Goal: Obtain resource: Download file/media

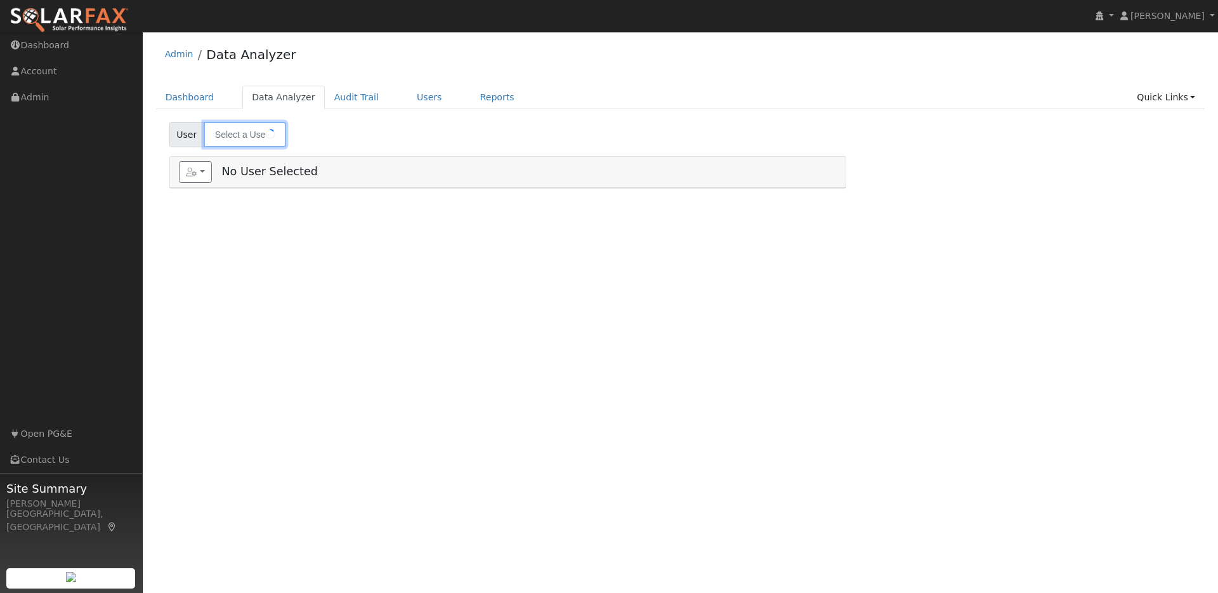
type input "[PERSON_NAME]"
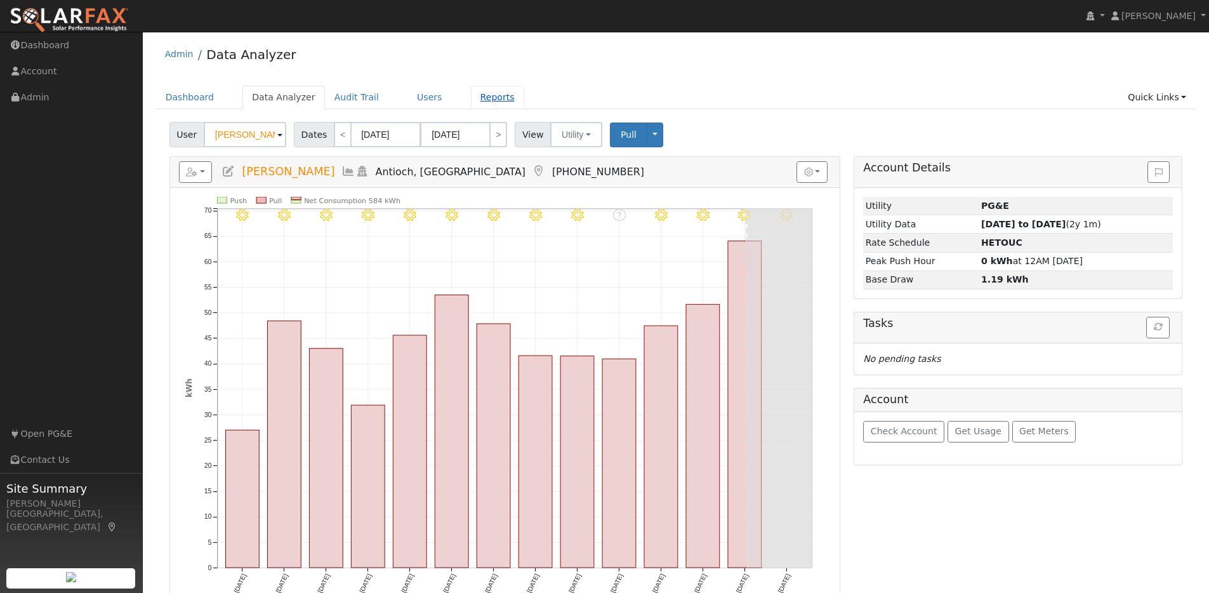
click at [476, 101] on link "Reports" at bounding box center [497, 97] width 53 height 23
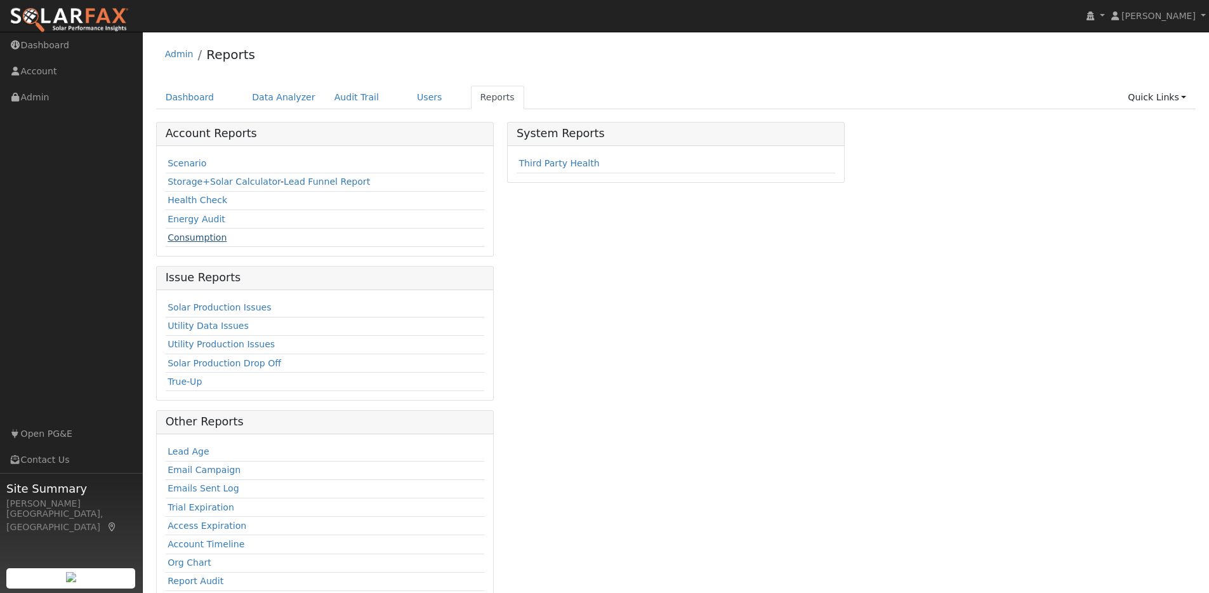
click at [199, 235] on link "Consumption" at bounding box center [197, 237] width 59 height 10
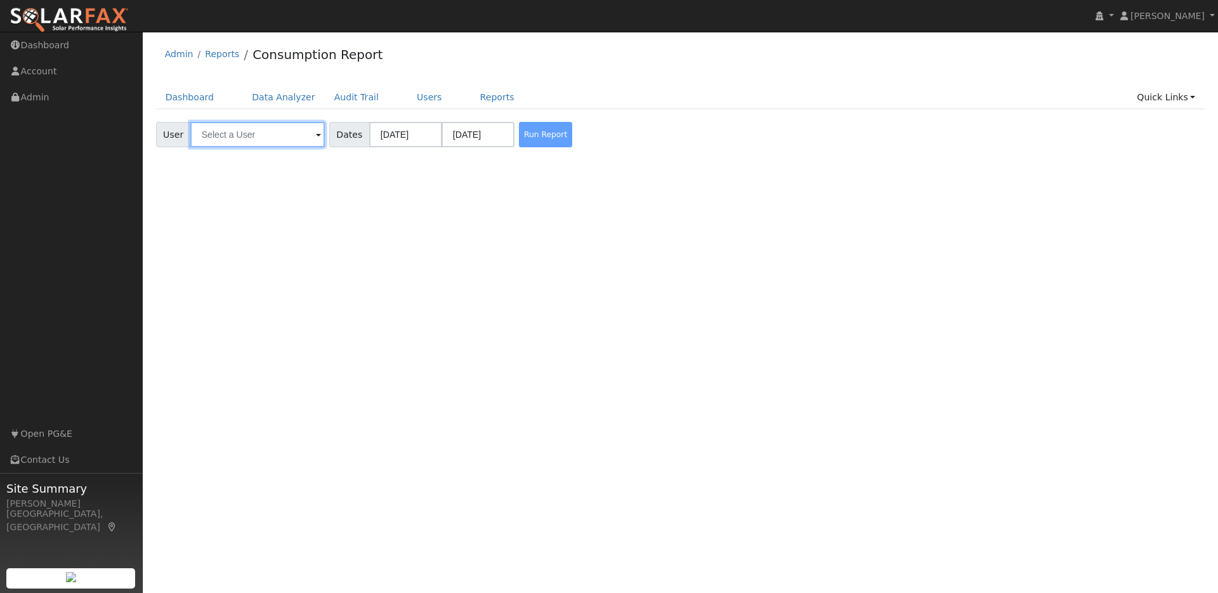
click at [296, 129] on input "text" at bounding box center [257, 134] width 135 height 25
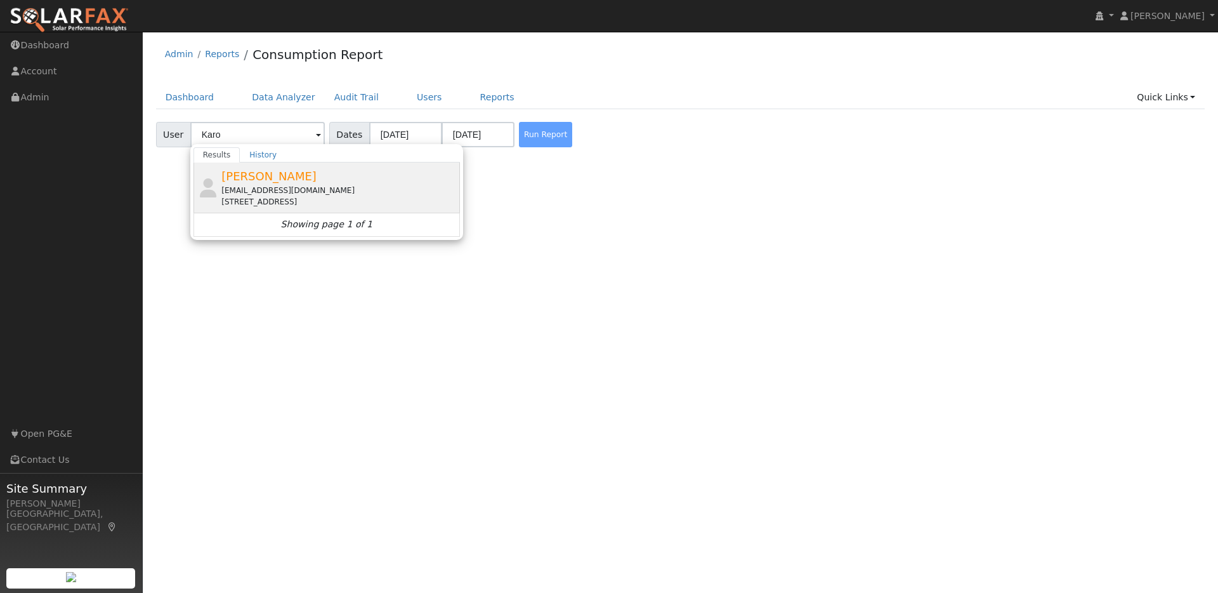
click at [424, 197] on div "[STREET_ADDRESS]" at bounding box center [338, 201] width 235 height 11
type input "[PERSON_NAME]"
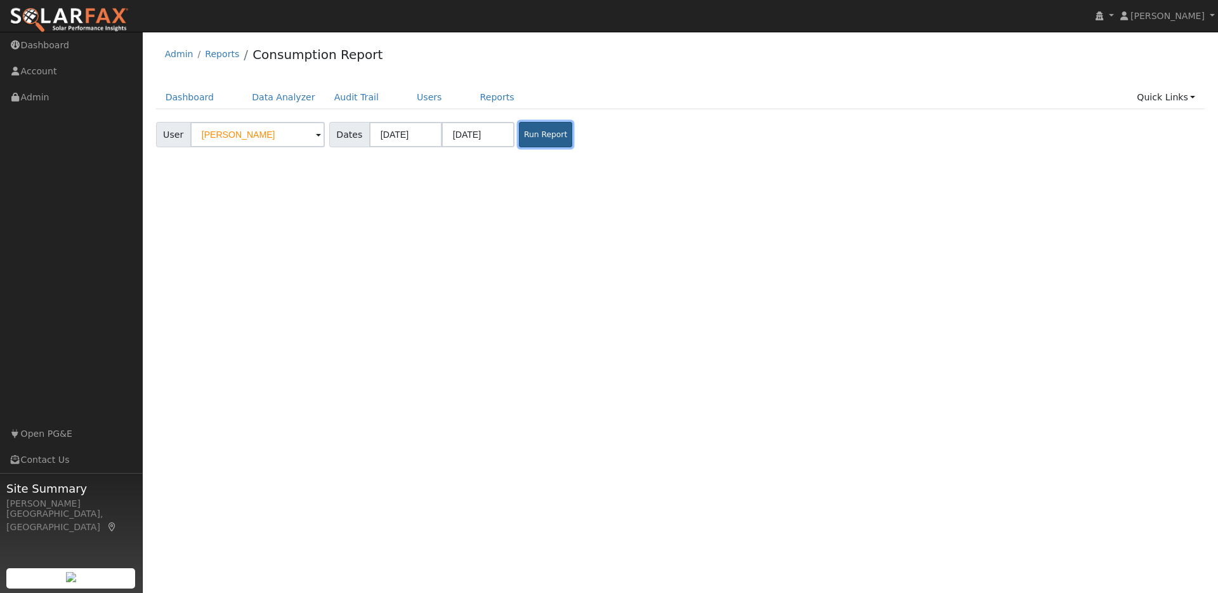
click at [535, 140] on button "Run Report" at bounding box center [545, 134] width 53 height 25
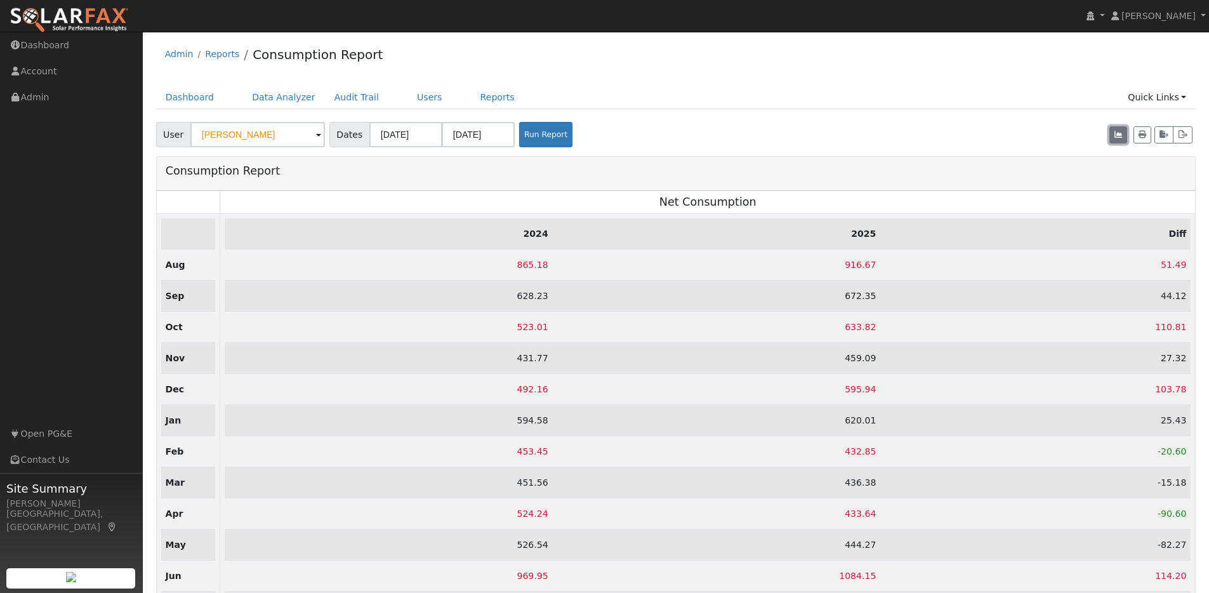
click at [1112, 131] on button "button" at bounding box center [1118, 135] width 18 height 18
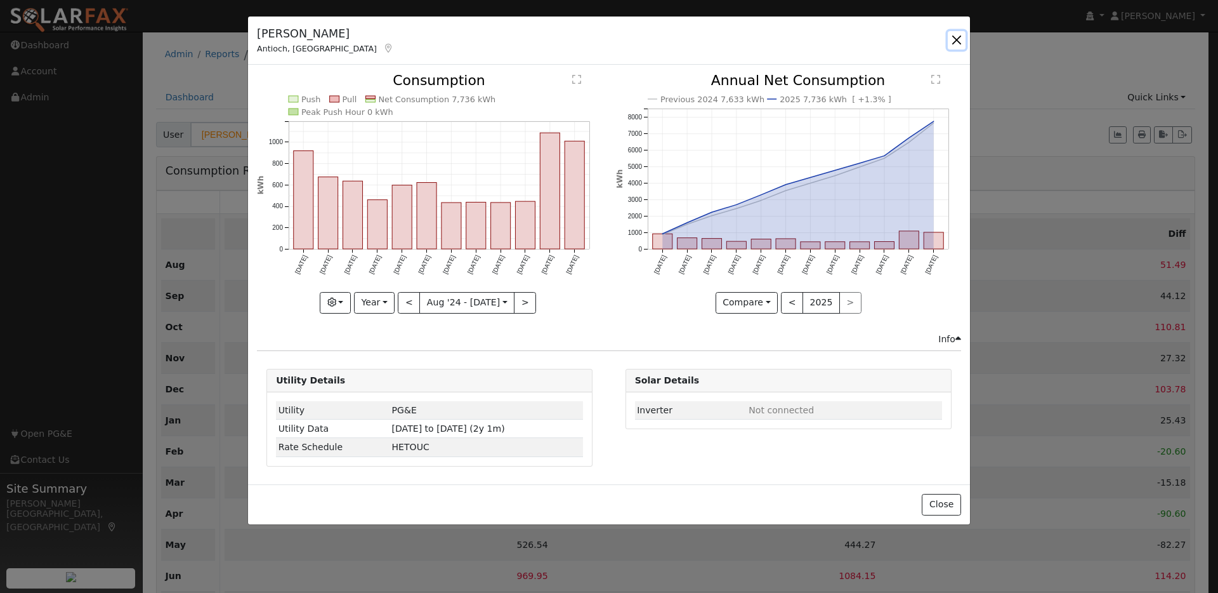
click at [958, 36] on button "button" at bounding box center [957, 40] width 18 height 18
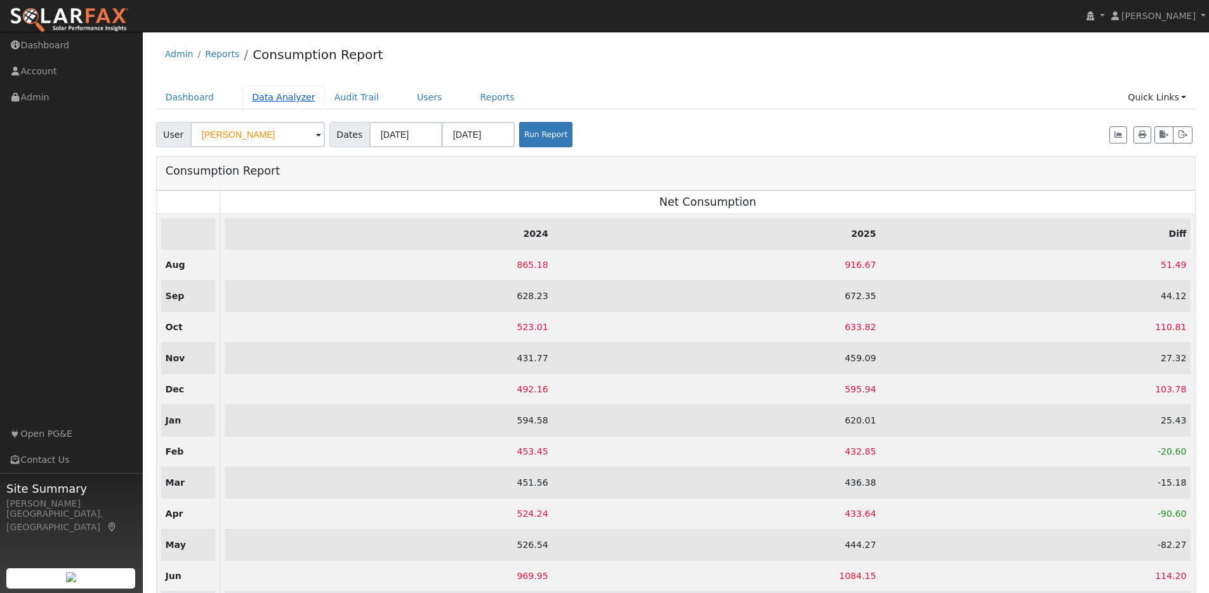
click at [289, 95] on link "Data Analyzer" at bounding box center [283, 97] width 82 height 23
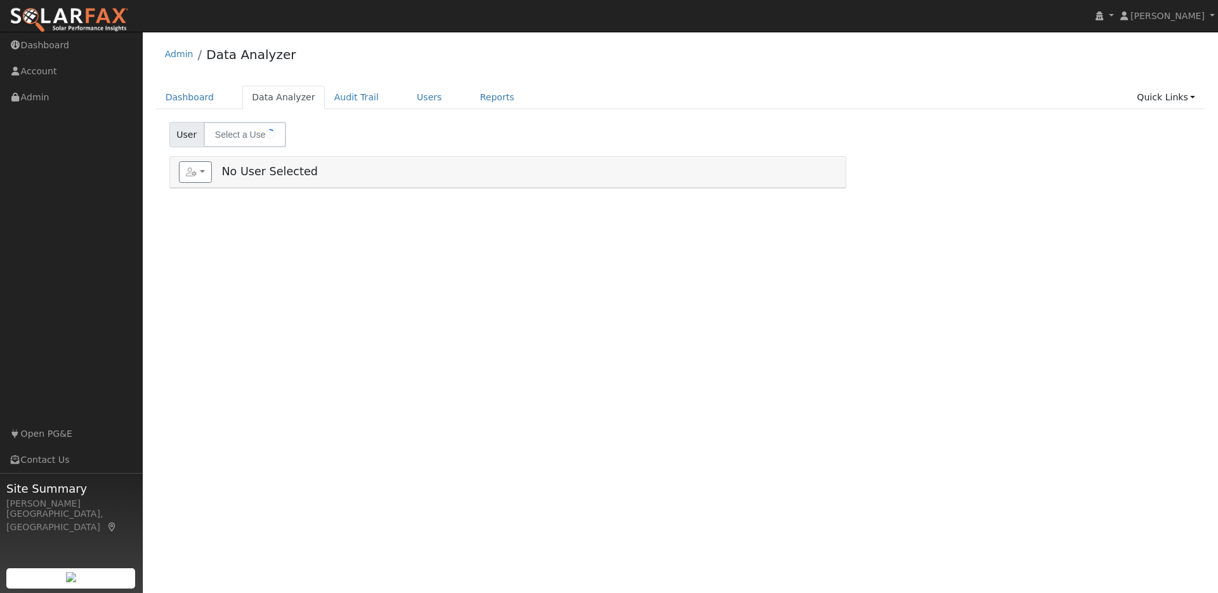
select select "6"
type input "[PERSON_NAME]"
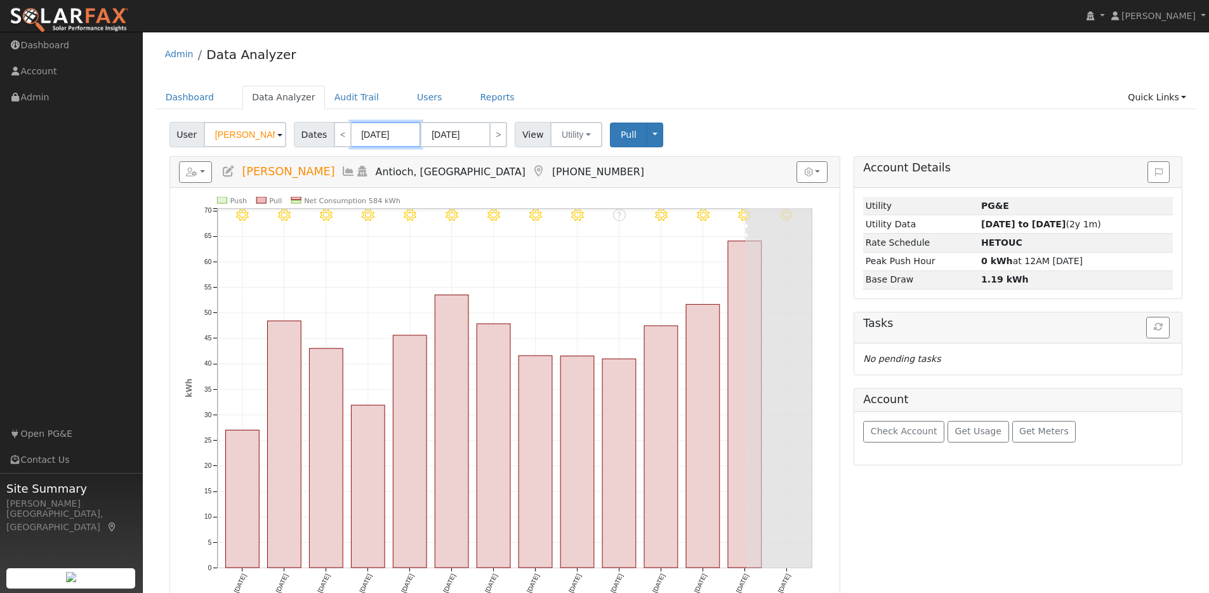
click at [414, 137] on input "07/28/2025" at bounding box center [386, 134] width 70 height 25
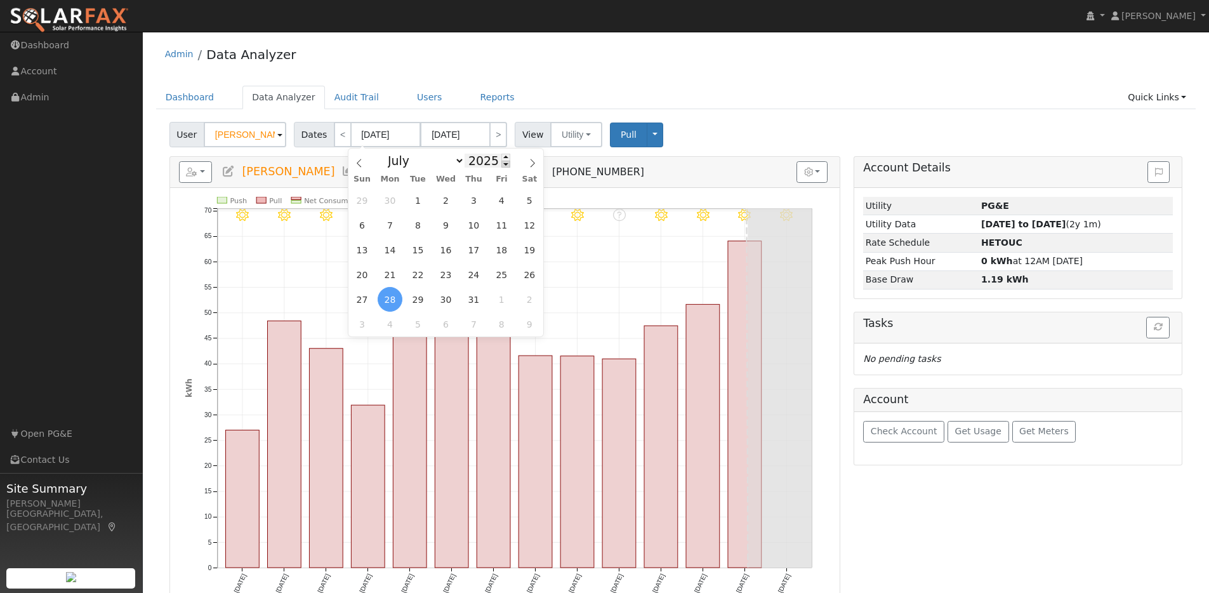
click at [501, 161] on span at bounding box center [505, 164] width 9 height 7
type input "2024"
click at [364, 298] on span "28" at bounding box center [362, 299] width 25 height 25
type input "07/28/2024"
type input "08/10/2024"
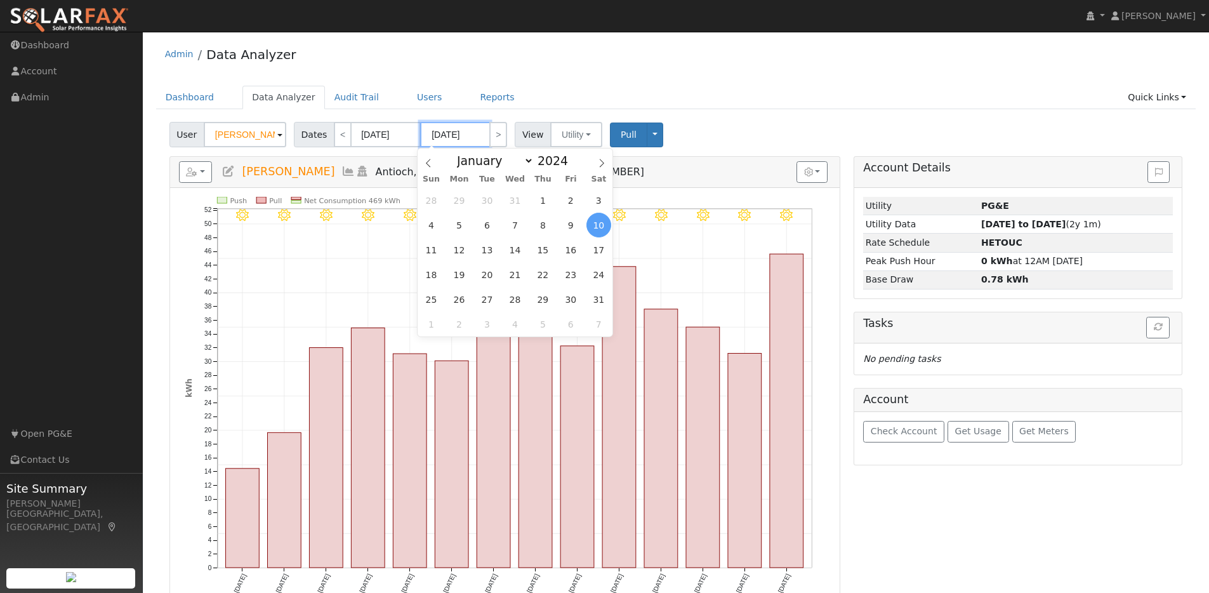
click at [475, 136] on input "08/10/2024" at bounding box center [455, 134] width 70 height 25
click at [570, 155] on span at bounding box center [574, 157] width 9 height 7
type input "2025"
click at [515, 161] on select "January February March April May June July August September October November De…" at bounding box center [492, 160] width 83 height 15
select select "6"
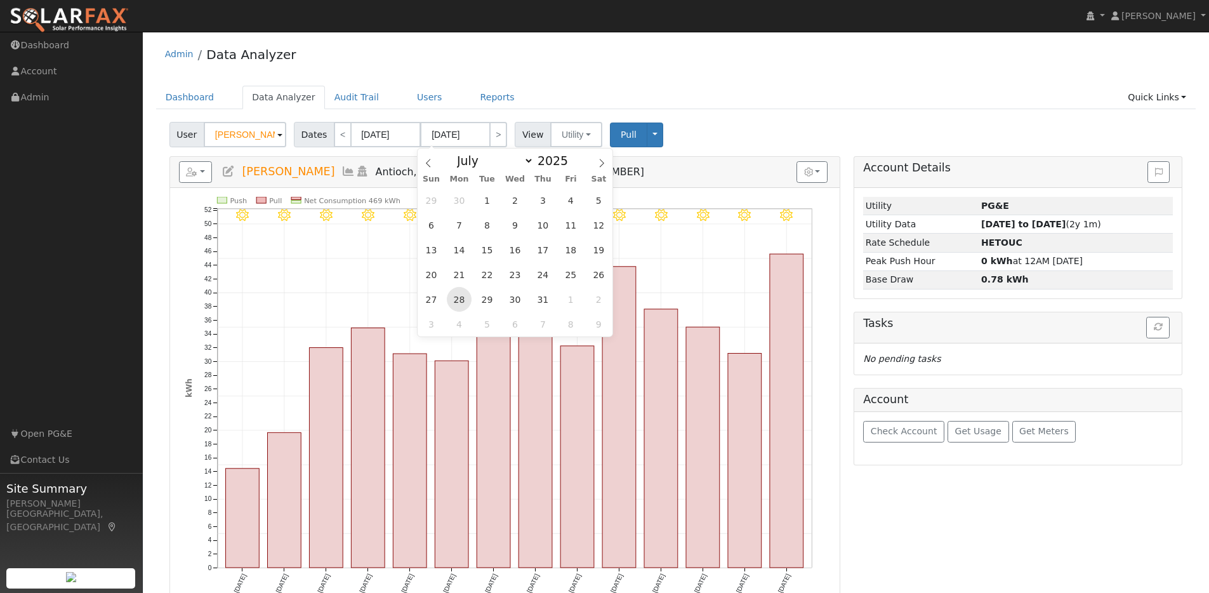
click at [458, 301] on span "28" at bounding box center [459, 299] width 25 height 25
type input "07/28/2025"
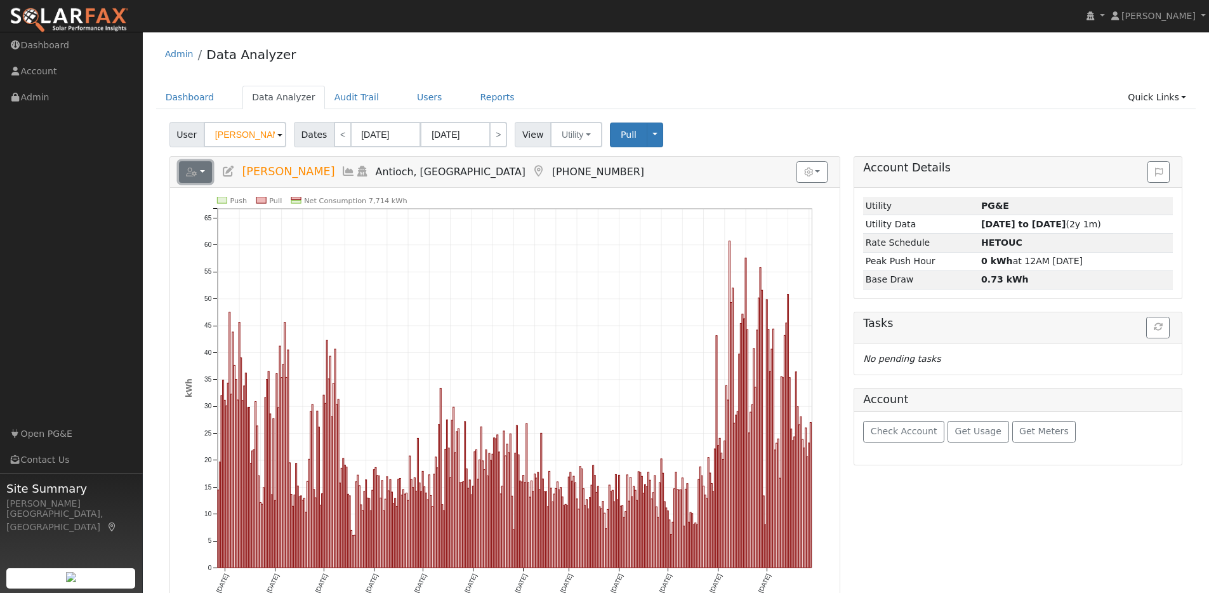
click at [194, 173] on icon "button" at bounding box center [191, 172] width 11 height 9
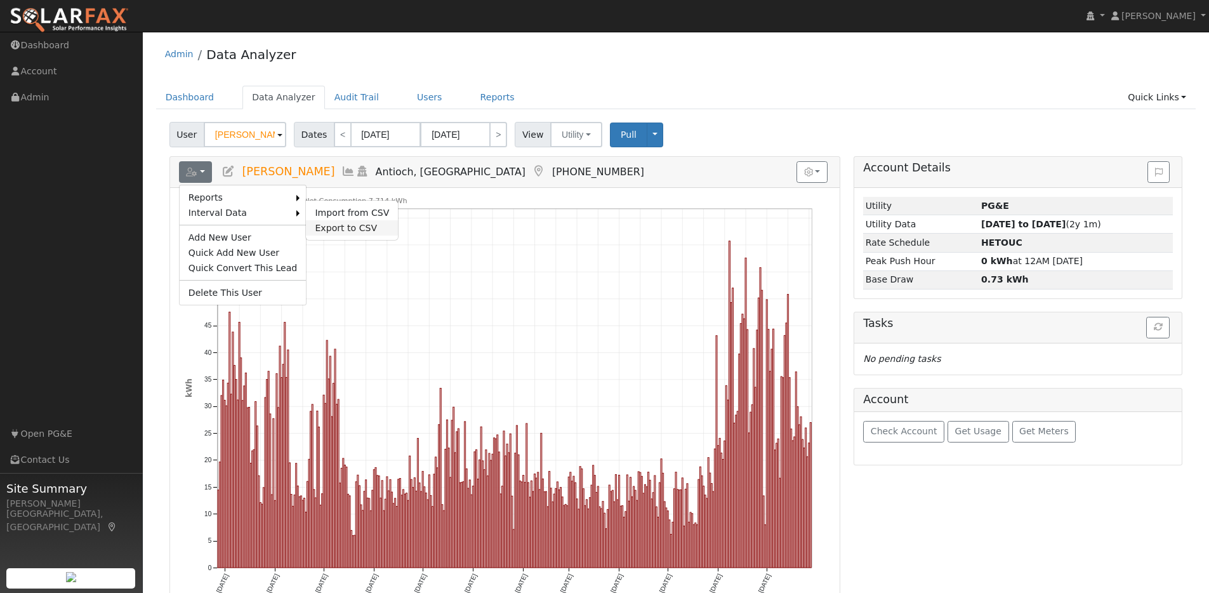
click at [319, 223] on link "Export to CSV" at bounding box center [352, 227] width 92 height 15
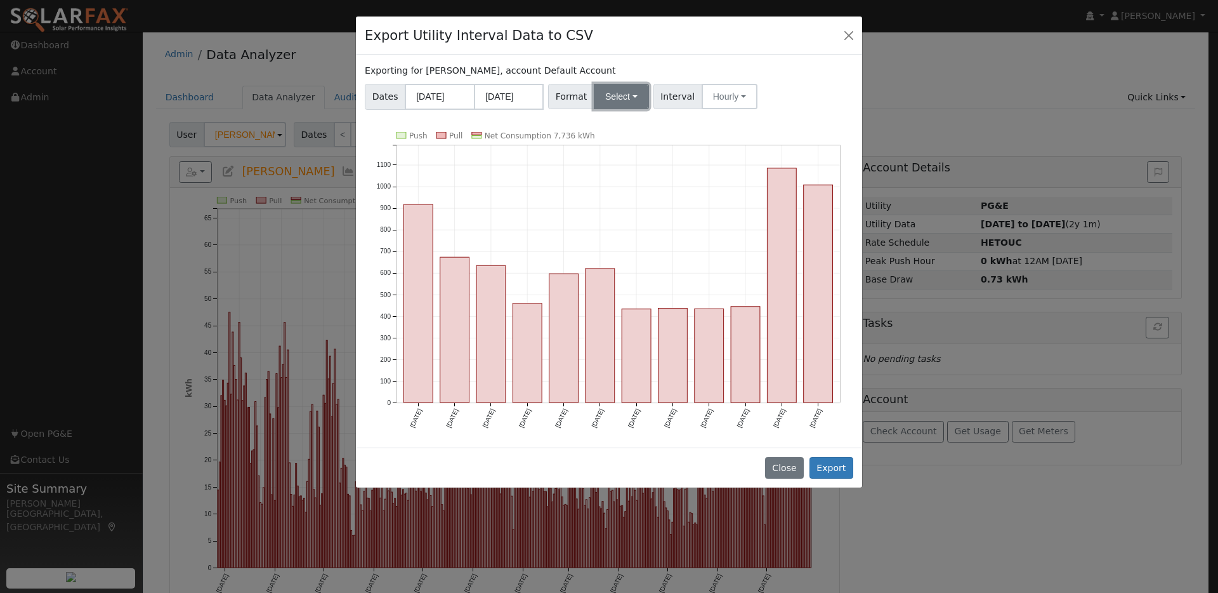
click at [633, 96] on button "Select" at bounding box center [621, 96] width 55 height 25
click at [619, 238] on link "OpenSolar" at bounding box center [637, 241] width 91 height 18
click at [831, 462] on button "Export" at bounding box center [832, 468] width 44 height 22
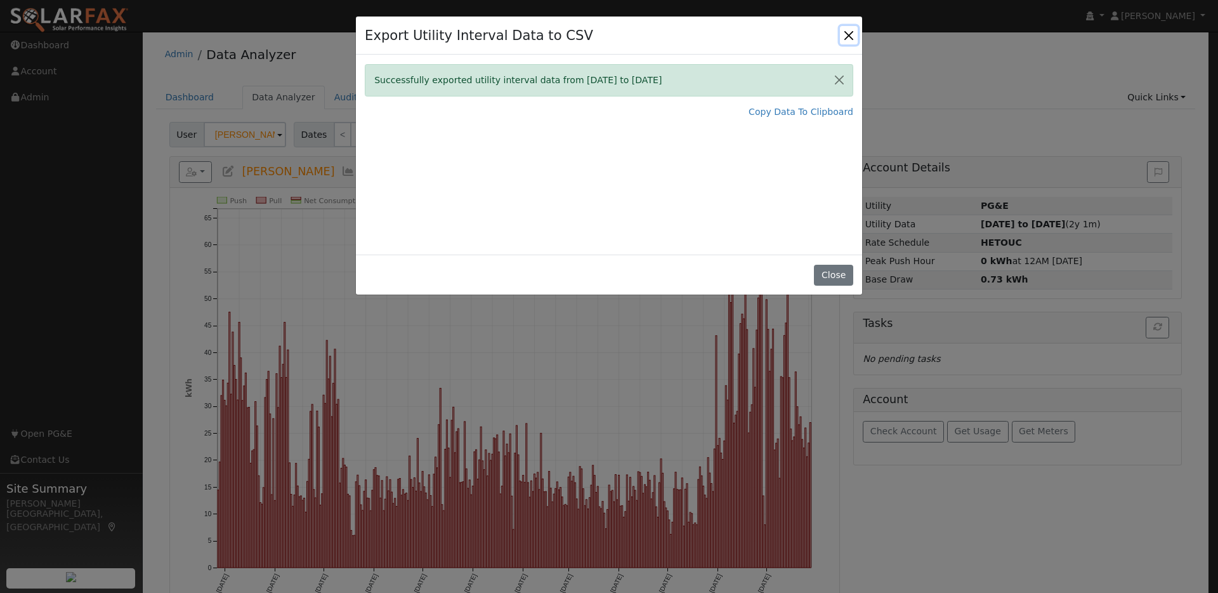
click at [846, 34] on button "Close" at bounding box center [849, 35] width 18 height 18
